Goal: Navigation & Orientation: Find specific page/section

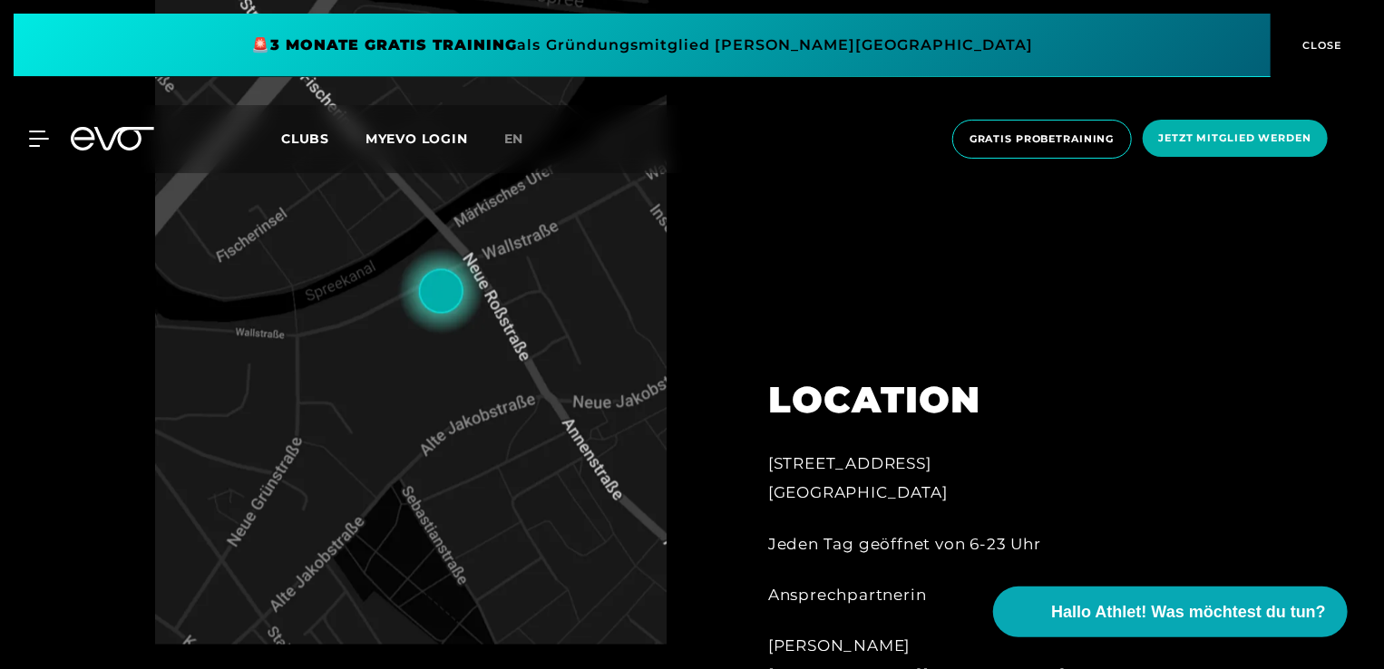
click at [305, 146] on link "Clubs" at bounding box center [323, 138] width 84 height 17
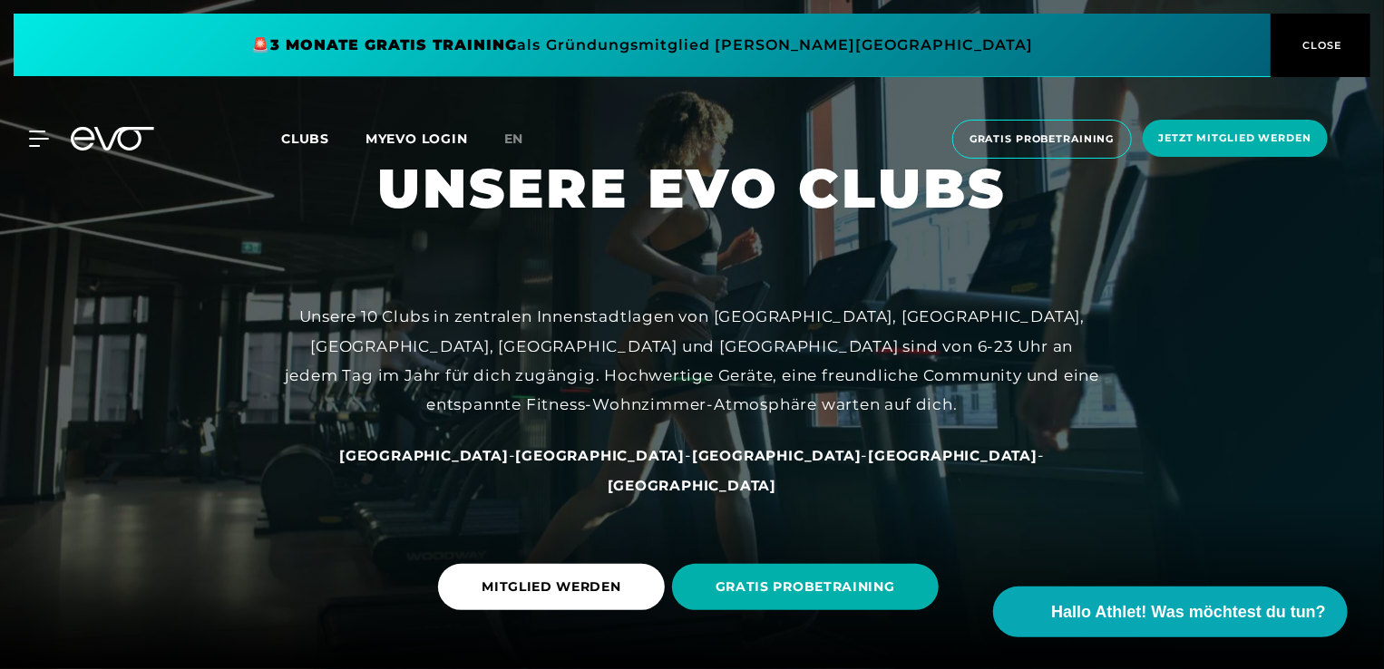
scroll to position [83, 0]
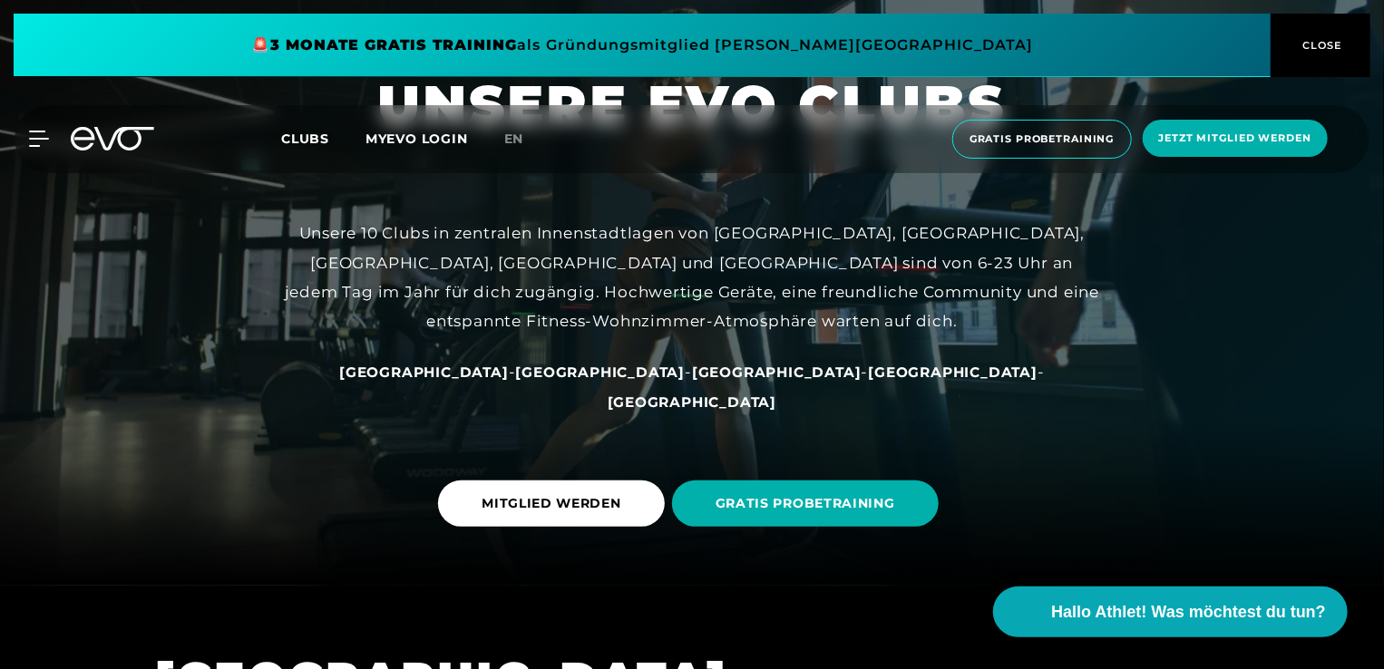
click at [868, 381] on span "[GEOGRAPHIC_DATA]" at bounding box center [953, 372] width 170 height 17
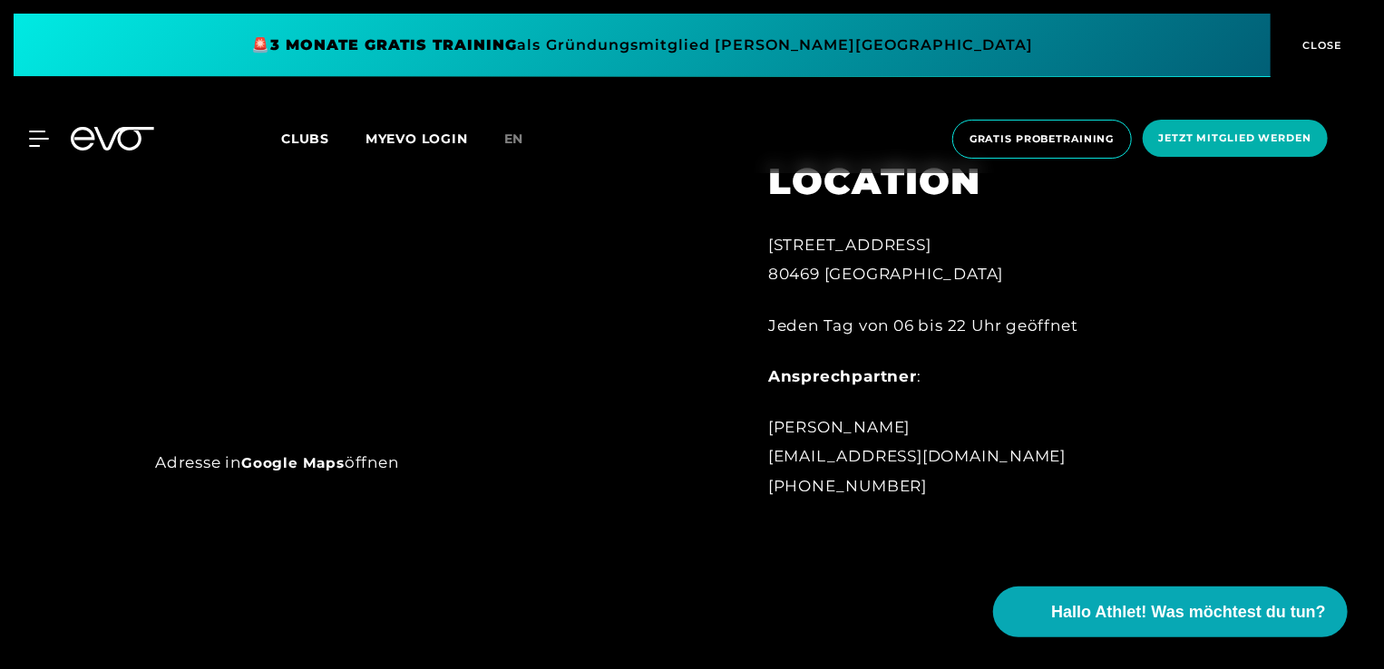
scroll to position [1047, 0]
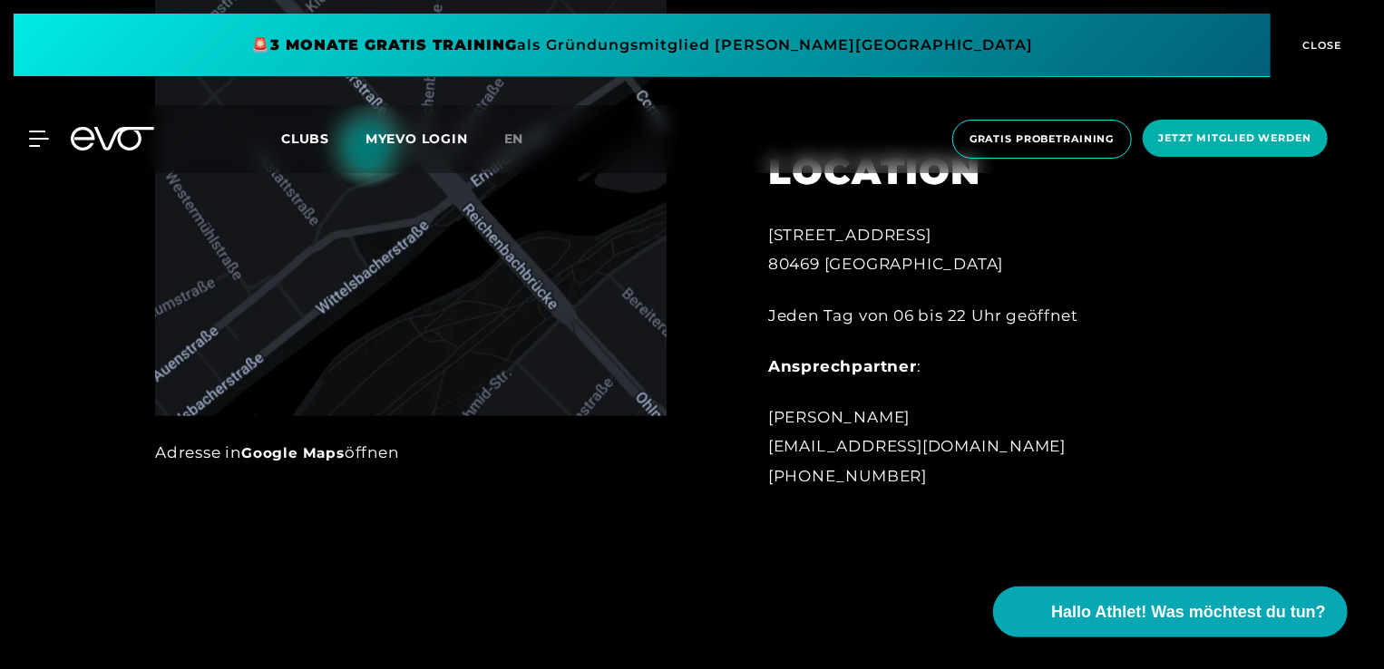
click at [868, 35] on span at bounding box center [642, 45] width 1257 height 63
